Goal: Task Accomplishment & Management: Use online tool/utility

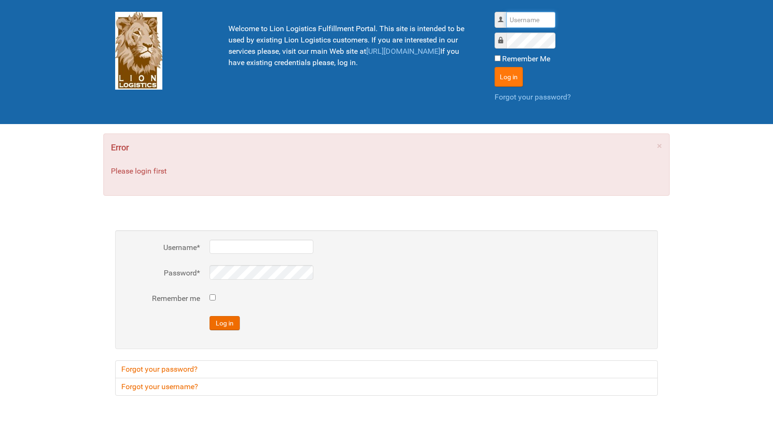
type input "lion"
click at [507, 75] on button "Log in" at bounding box center [508, 77] width 28 height 20
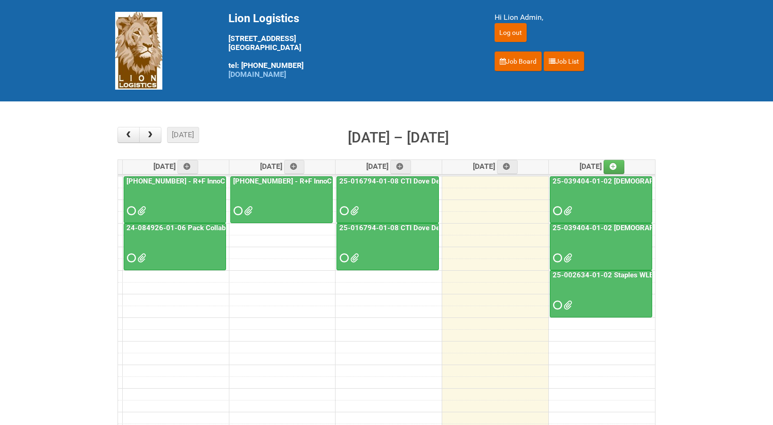
click at [615, 274] on link "25-002634-01-02 Staples WLE 2025 Community - Seventh Mailing" at bounding box center [659, 275] width 219 height 8
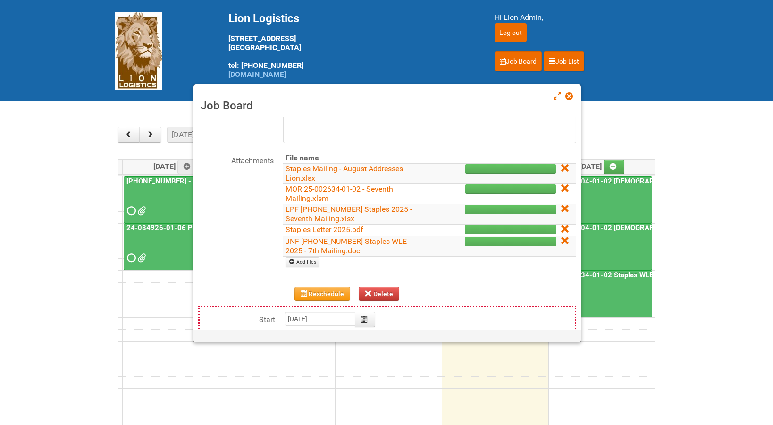
scroll to position [106, 0]
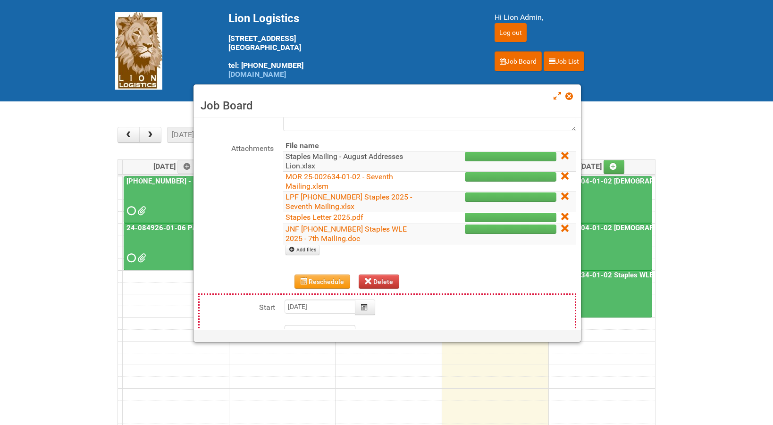
click at [343, 158] on link "Staples Mailing - August Addresses Lion.xlsx" at bounding box center [343, 161] width 117 height 18
click at [569, 96] on span at bounding box center [568, 96] width 7 height 7
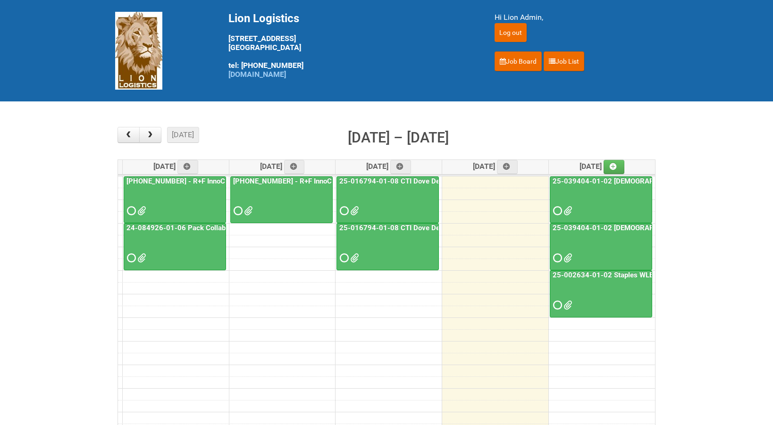
click at [574, 257] on div at bounding box center [600, 249] width 101 height 31
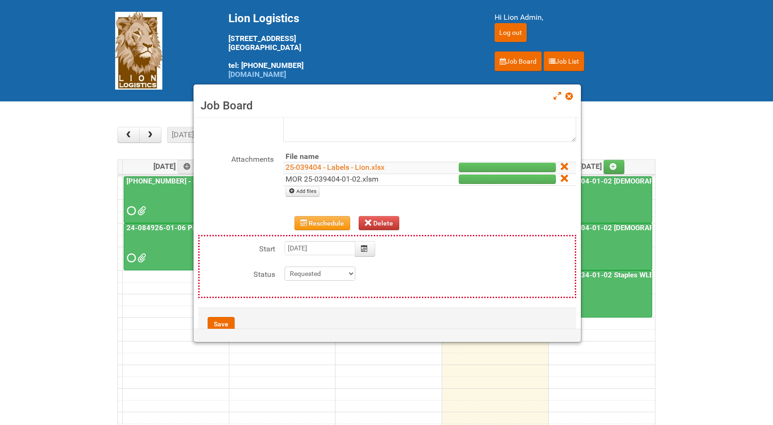
scroll to position [86, 0]
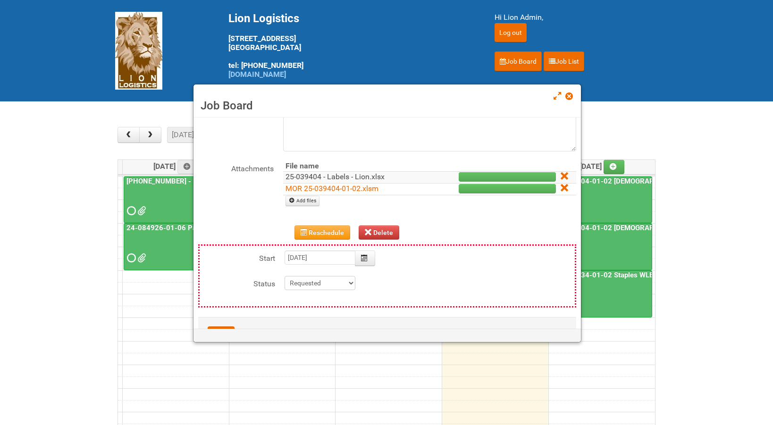
click at [328, 179] on link "25-039404 - Labels - Lion.xlsx" at bounding box center [334, 176] width 99 height 9
drag, startPoint x: 568, startPoint y: 97, endPoint x: 577, endPoint y: 91, distance: 10.5
click at [568, 97] on span at bounding box center [568, 96] width 7 height 7
